Goal: Information Seeking & Learning: Find contact information

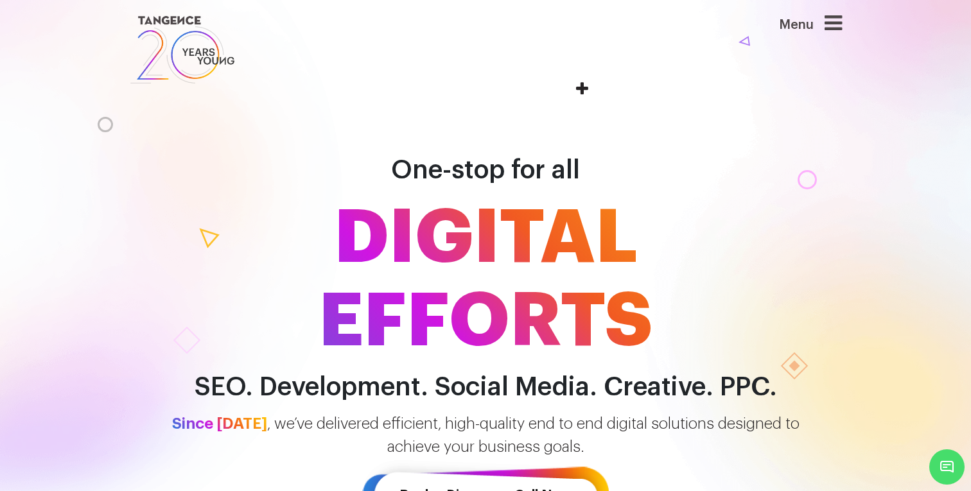
click at [202, 60] on img at bounding box center [182, 50] width 107 height 74
click at [826, 23] on icon at bounding box center [832, 23] width 17 height 21
click at [835, 21] on icon at bounding box center [832, 23] width 17 height 21
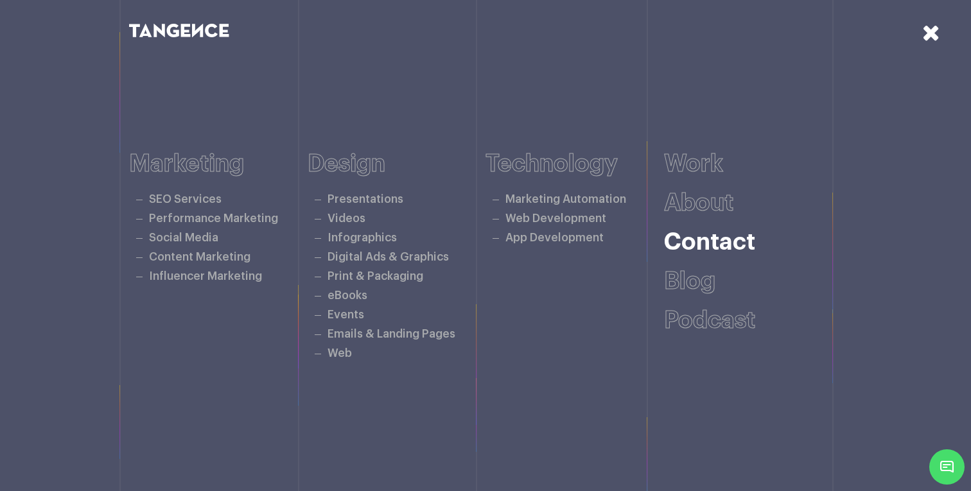
click at [711, 241] on link "Contact" at bounding box center [709, 243] width 91 height 24
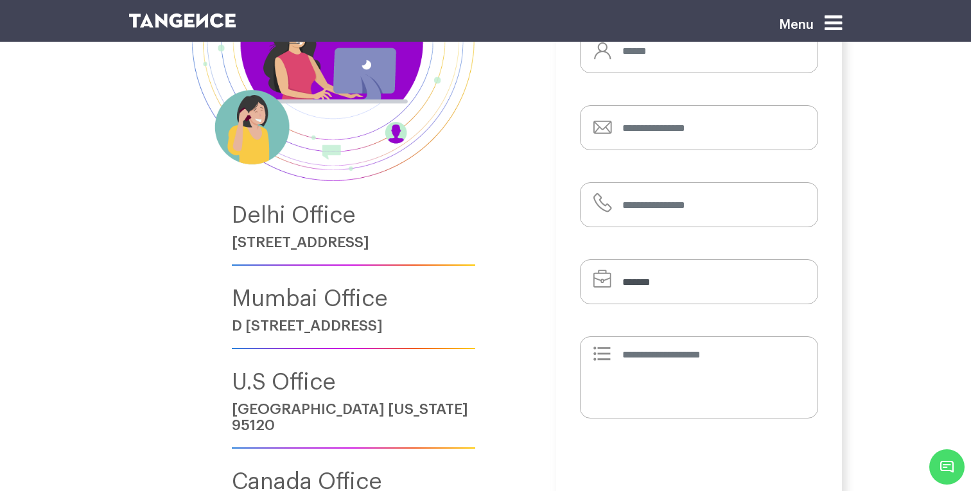
scroll to position [216, 0]
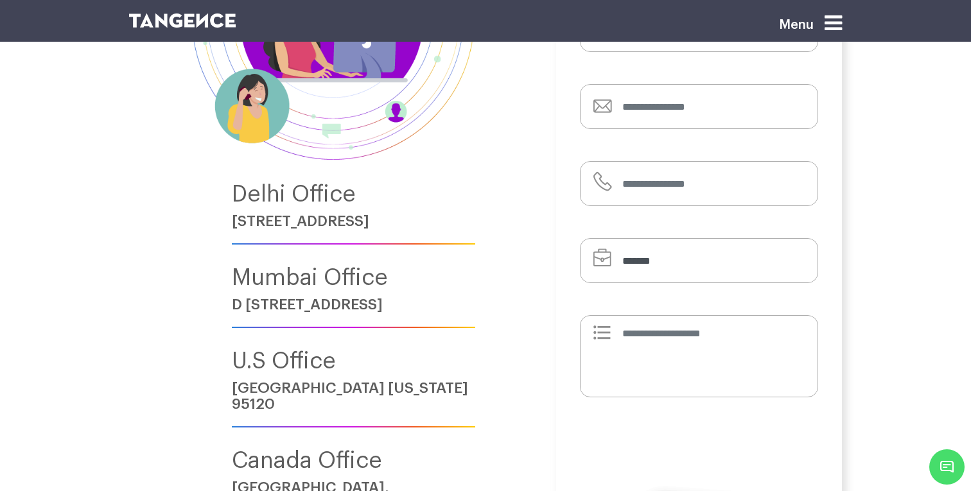
drag, startPoint x: 231, startPoint y: 299, endPoint x: 381, endPoint y: 340, distance: 156.4
click at [381, 341] on div "[STREET_ADDRESS] Mumbai Office D [STREET_ADDRESS] U.S Office [GEOGRAPHIC_DATA][…" at bounding box center [333, 344] width 284 height 934
copy h6 "D [STREET_ADDRESS]"
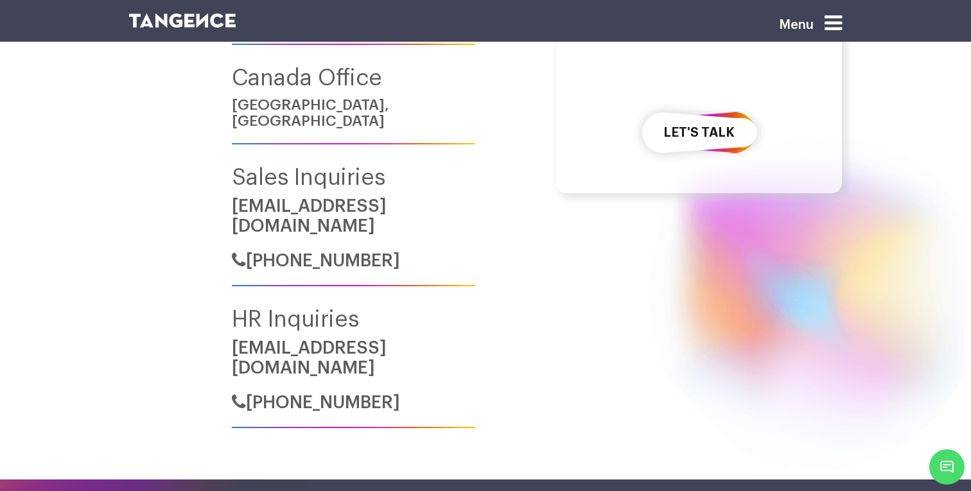
scroll to position [613, 0]
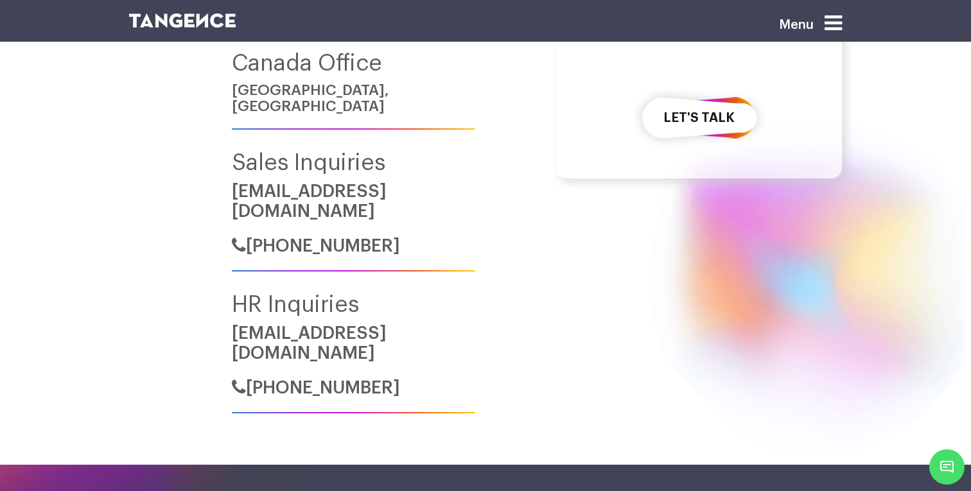
drag, startPoint x: 404, startPoint y: 222, endPoint x: 288, endPoint y: 224, distance: 116.2
click at [288, 227] on h6 "[PHONE_NUMBER]" at bounding box center [353, 242] width 243 height 30
copy span "[PHONE_NUMBER]"
